Goal: Information Seeking & Learning: Learn about a topic

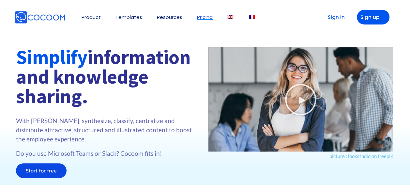
click at [200, 16] on link "Pricing" at bounding box center [205, 17] width 16 height 5
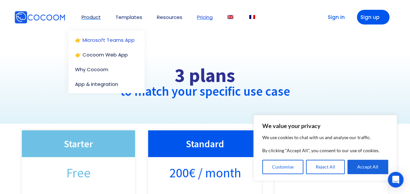
click at [98, 41] on link "👉 Microsoft Teams App" at bounding box center [108, 40] width 66 height 5
